Goal: Transaction & Acquisition: Purchase product/service

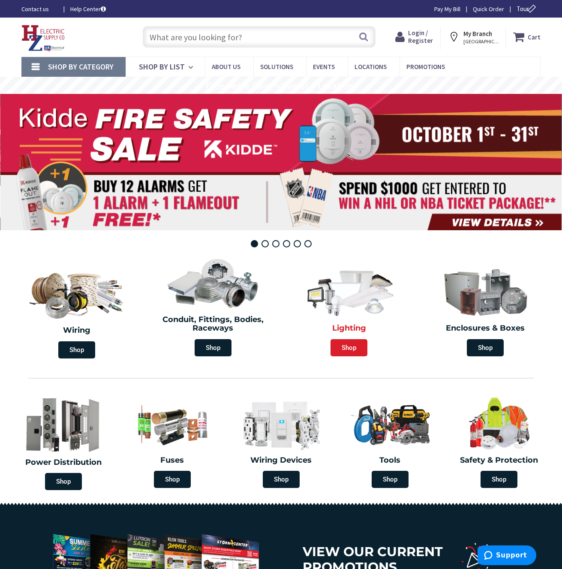
click at [349, 348] on span "Shop" at bounding box center [349, 347] width 37 height 17
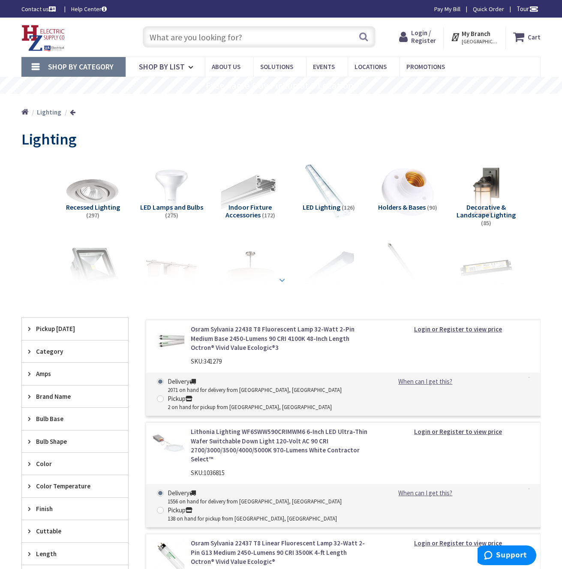
click at [282, 278] on strong at bounding box center [282, 279] width 10 height 9
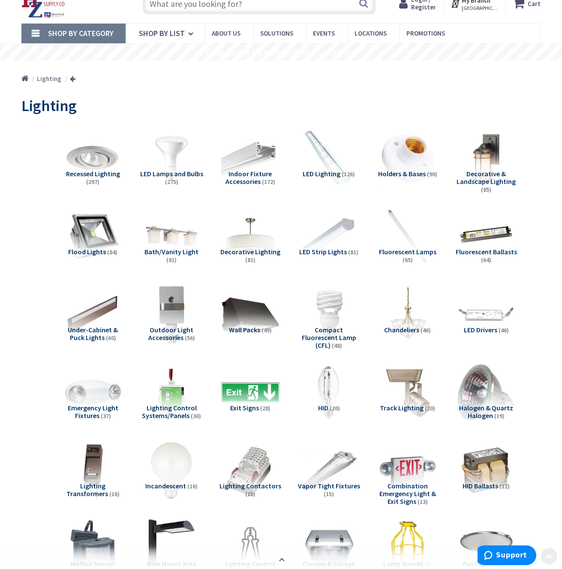
scroll to position [33, 0]
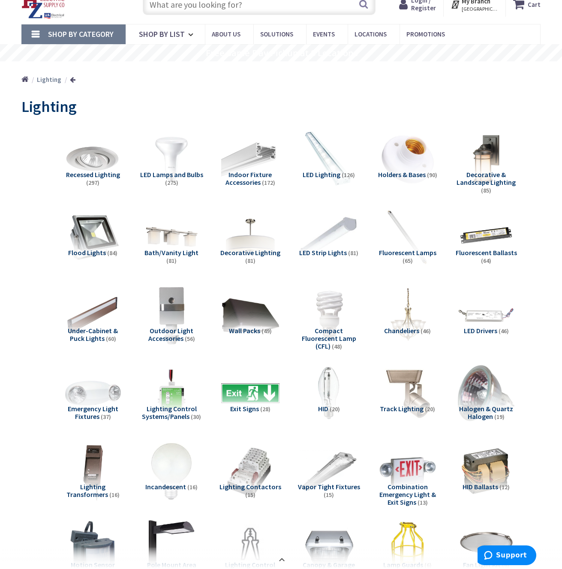
click at [337, 233] on img at bounding box center [329, 237] width 64 height 64
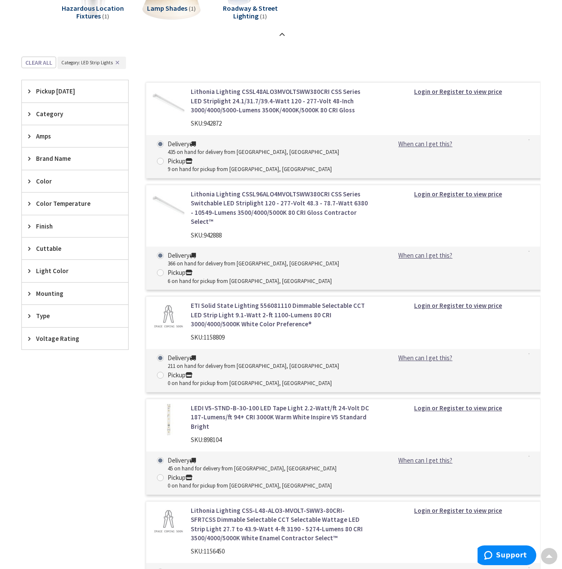
scroll to position [823, 0]
click at [30, 113] on icon at bounding box center [31, 114] width 6 height 6
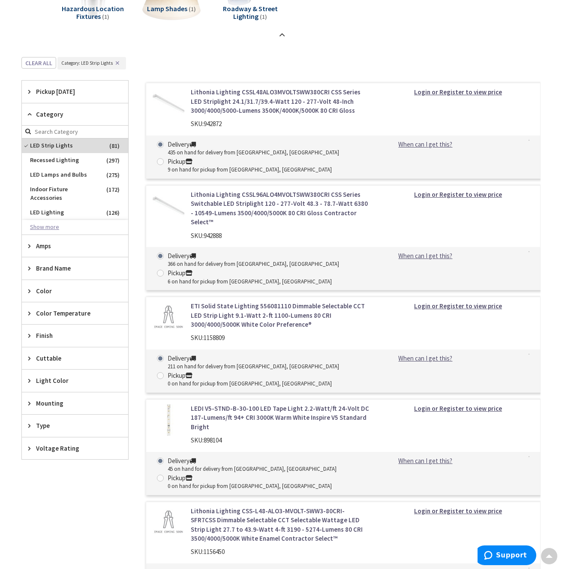
click at [43, 220] on button "Show more" at bounding box center [75, 227] width 106 height 15
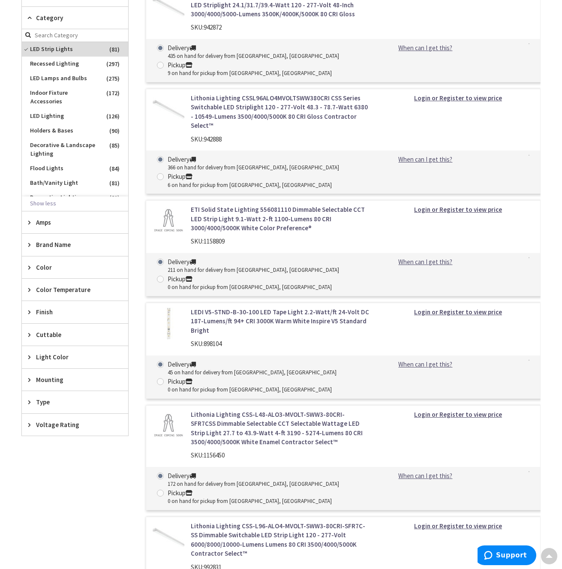
scroll to position [924, 0]
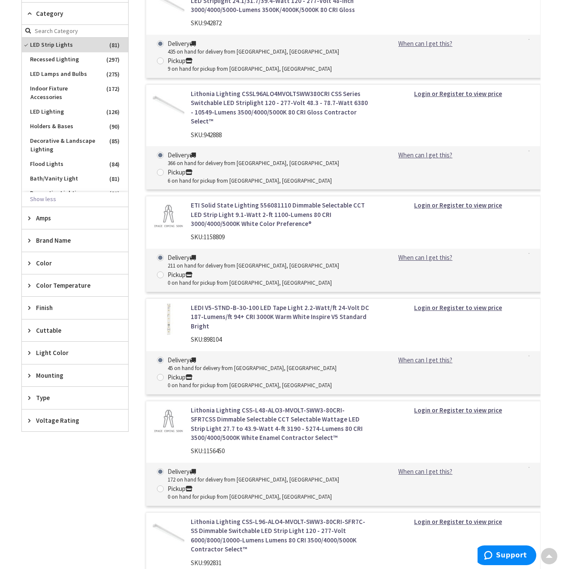
click at [30, 285] on icon at bounding box center [31, 285] width 6 height 6
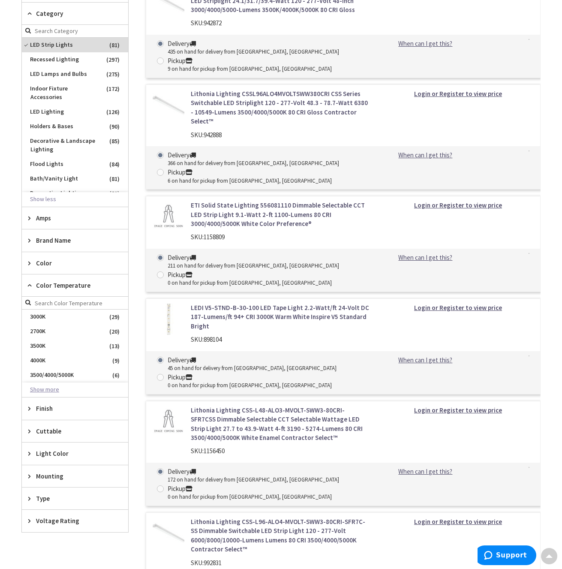
click at [43, 389] on button "Show more" at bounding box center [75, 389] width 106 height 15
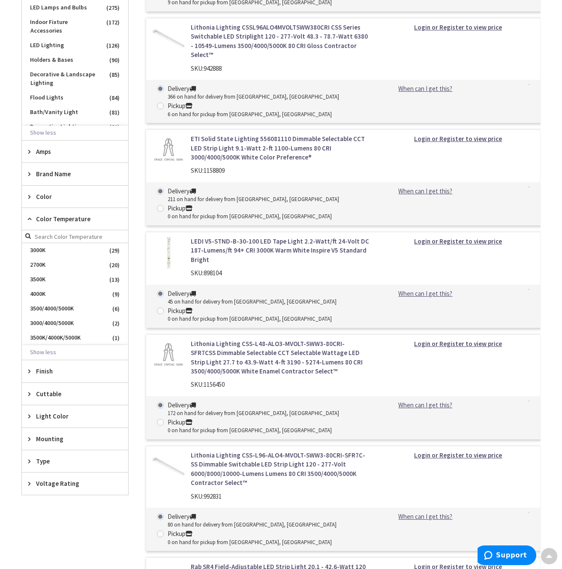
scroll to position [990, 0]
click at [56, 306] on span "3500/4000/5000K" at bounding box center [75, 308] width 106 height 15
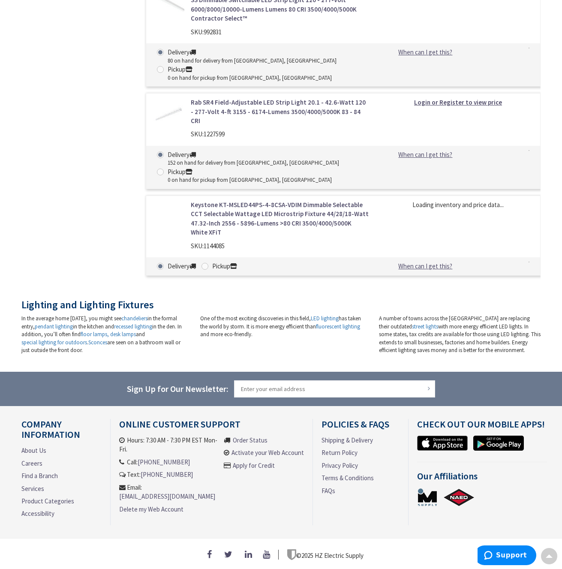
scroll to position [366, 0]
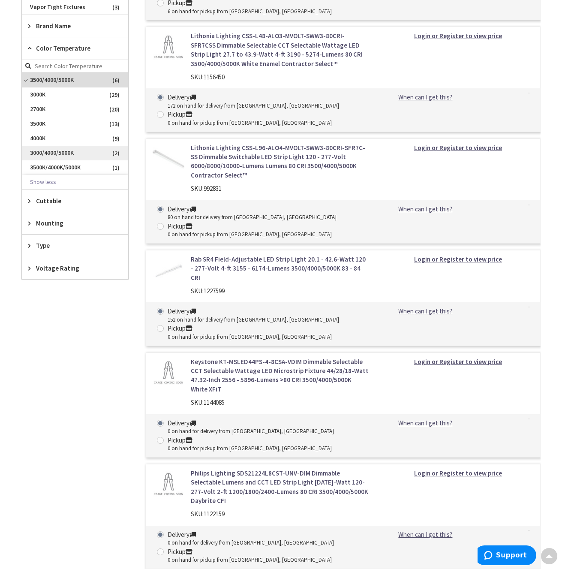
click at [51, 152] on span "3000/4000/5000K" at bounding box center [75, 153] width 106 height 15
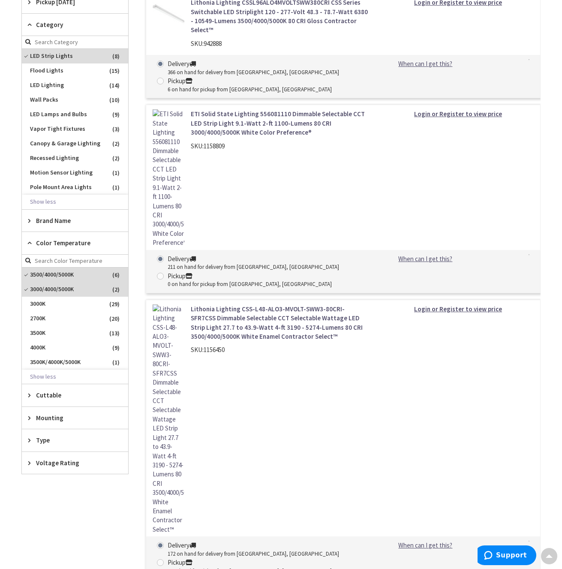
scroll to position [444, 0]
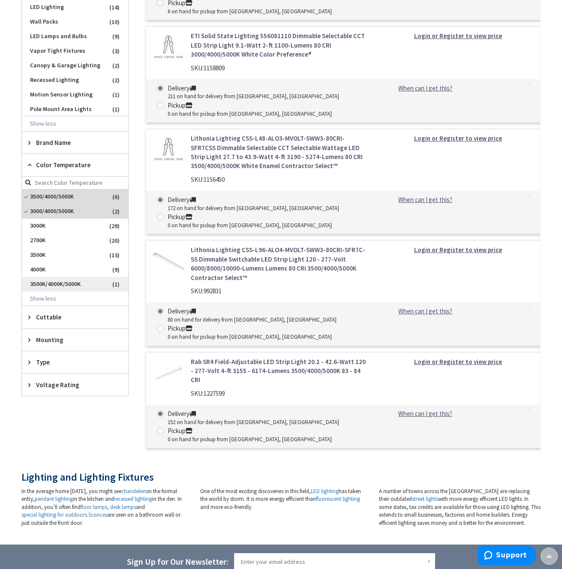
click at [57, 283] on span "3500K/4000K/5000K" at bounding box center [75, 284] width 106 height 15
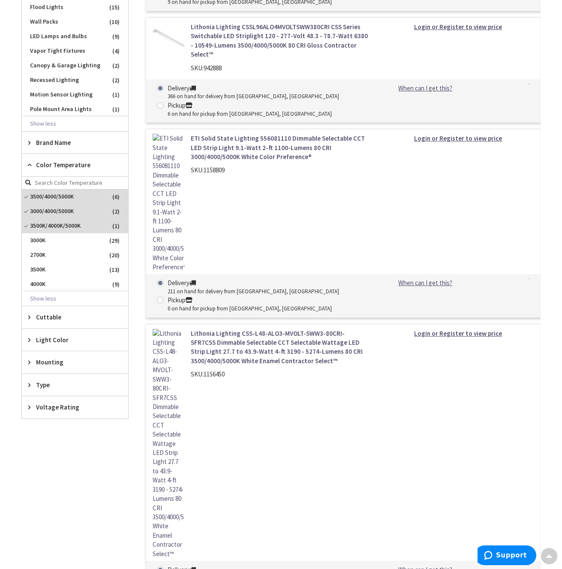
scroll to position [459, 0]
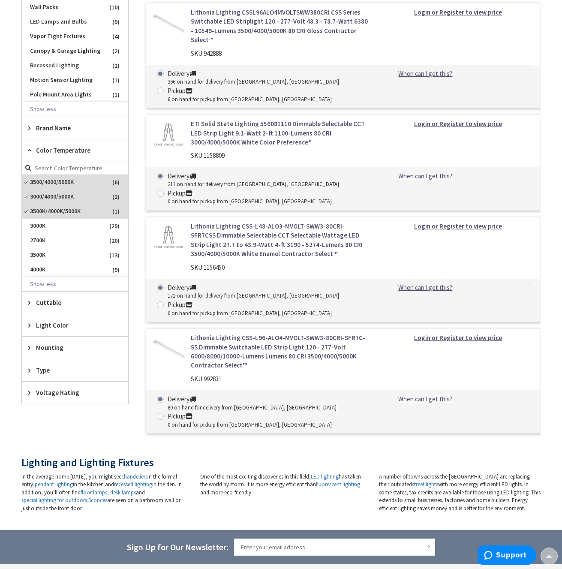
click at [29, 325] on icon at bounding box center [31, 325] width 6 height 6
click at [31, 348] on icon at bounding box center [31, 347] width 6 height 6
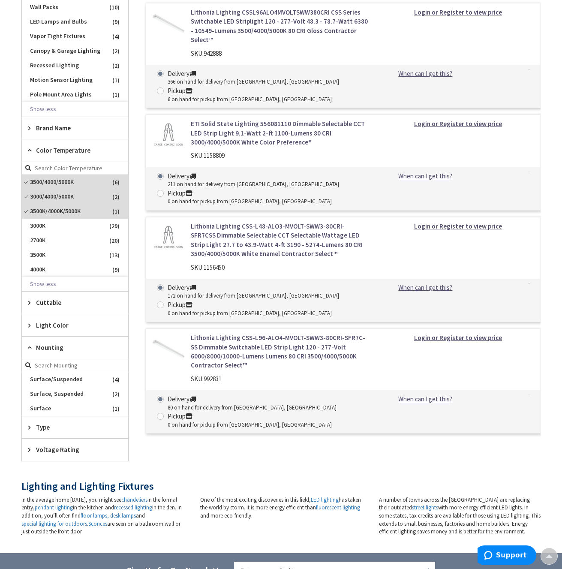
click at [31, 348] on icon at bounding box center [31, 347] width 6 height 6
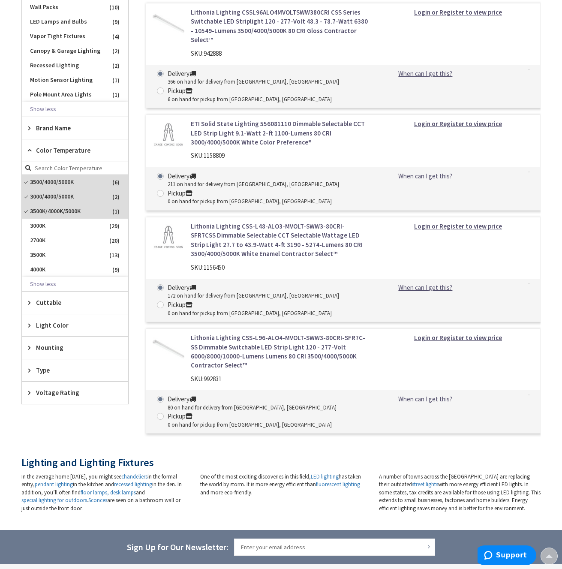
click at [30, 370] on icon at bounding box center [31, 370] width 6 height 6
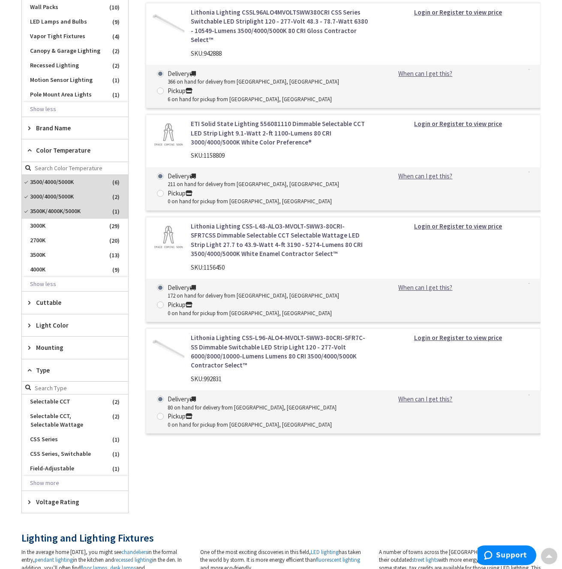
click at [31, 370] on icon at bounding box center [31, 370] width 6 height 6
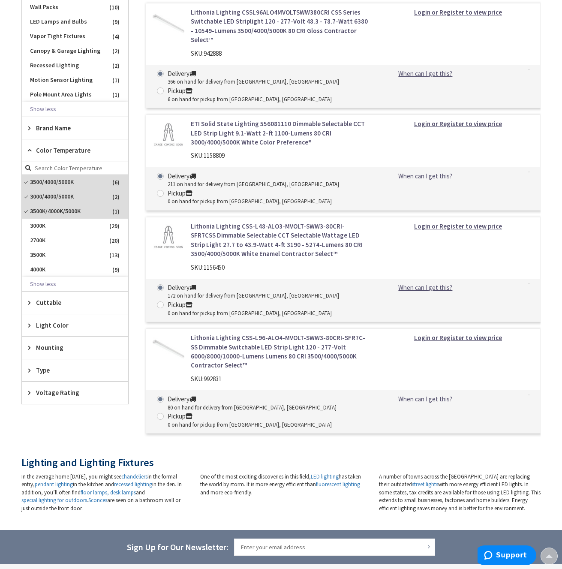
click at [30, 302] on icon at bounding box center [31, 302] width 6 height 6
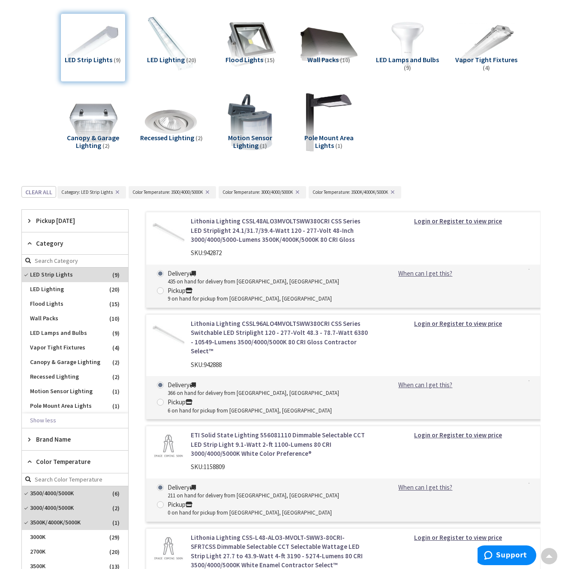
scroll to position [0, 0]
